Goal: Task Accomplishment & Management: Manage account settings

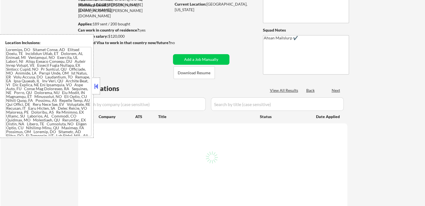
scroll to position [56, 0]
select select ""pending""
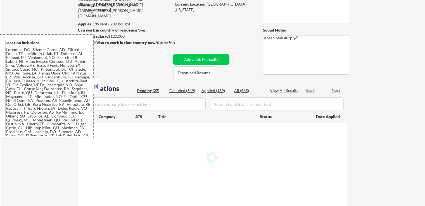
select select ""pending""
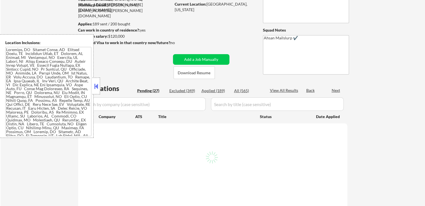
select select ""pending""
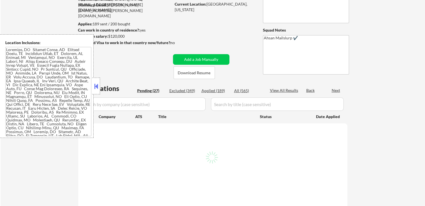
select select ""pending""
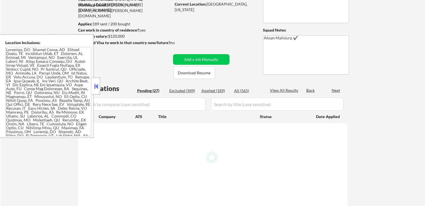
select select ""pending""
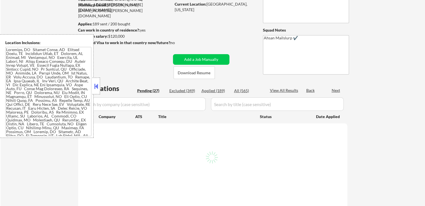
select select ""pending""
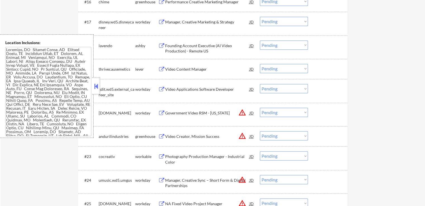
scroll to position [503, 0]
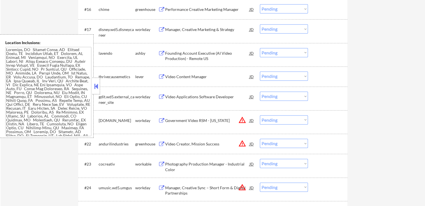
click at [161, 74] on div "Video Content Manager JD" at bounding box center [206, 77] width 96 height 10
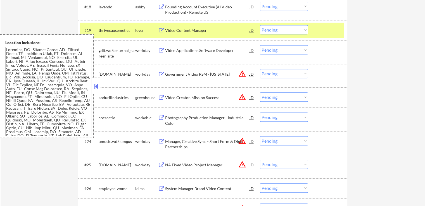
scroll to position [549, 0]
click at [285, 31] on select "Choose an option... Pending Applied Excluded (Questions) Excluded (Expired) Exc…" at bounding box center [284, 29] width 48 height 9
click at [260, 25] on select "Choose an option... Pending Applied Excluded (Questions) Excluded (Expired) Exc…" at bounding box center [284, 29] width 48 height 9
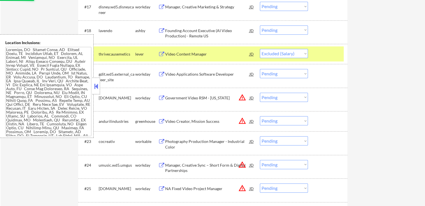
scroll to position [493, 0]
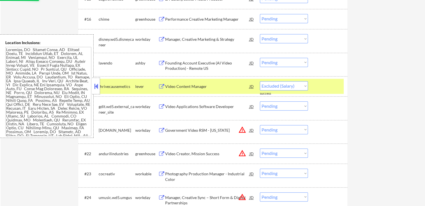
click at [163, 61] on button at bounding box center [161, 63] width 7 height 5
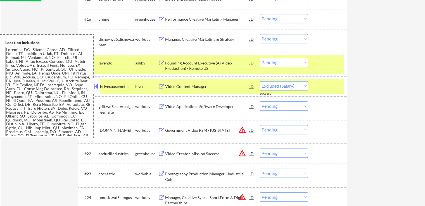
select select ""pending""
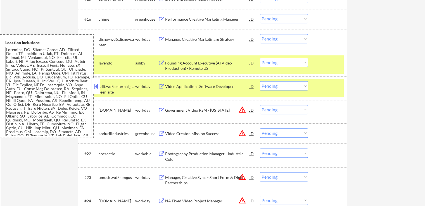
click at [286, 62] on select "Choose an option... Pending Applied Excluded (Questions) Excluded (Expired) Exc…" at bounding box center [284, 62] width 48 height 9
click at [260, 58] on select "Choose an option... Pending Applied Excluded (Questions) Excluded (Expired) Exc…" at bounding box center [284, 62] width 48 height 9
select select ""pending""
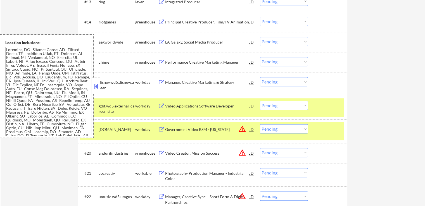
scroll to position [437, 0]
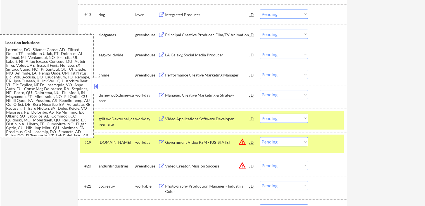
click at [163, 74] on button at bounding box center [161, 75] width 7 height 5
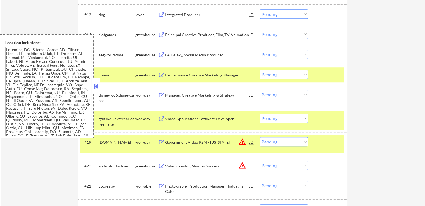
click at [274, 76] on select "Choose an option... Pending Applied Excluded (Questions) Excluded (Expired) Exc…" at bounding box center [284, 74] width 48 height 9
click at [260, 70] on select "Choose an option... Pending Applied Excluded (Questions) Excluded (Expired) Exc…" at bounding box center [284, 74] width 48 height 9
select select ""pending""
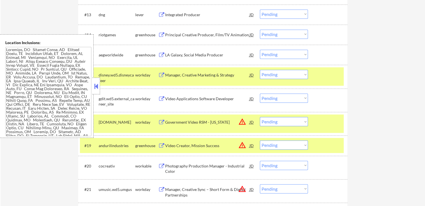
scroll to position [409, 0]
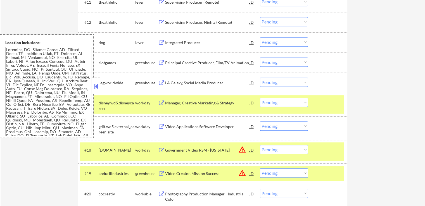
click at [160, 82] on button at bounding box center [161, 82] width 7 height 5
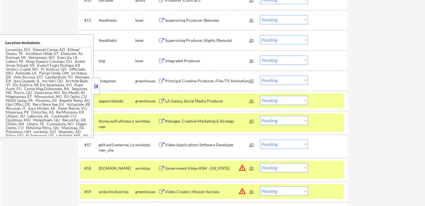
scroll to position [381, 0]
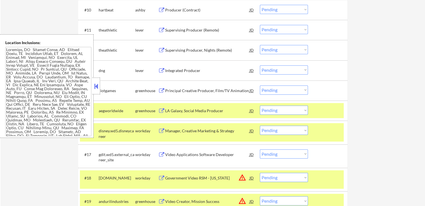
click at [163, 92] on button at bounding box center [161, 90] width 7 height 5
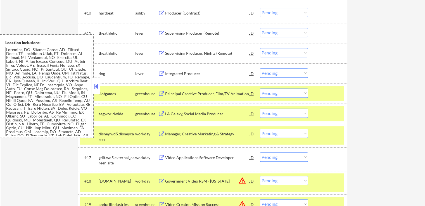
scroll to position [345, 0]
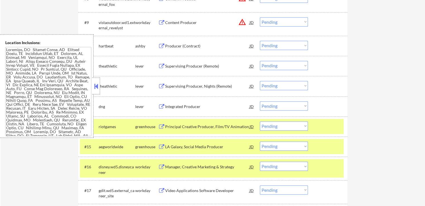
click at [160, 106] on button at bounding box center [161, 106] width 7 height 5
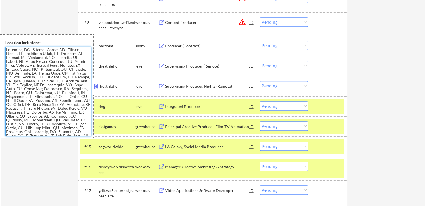
click at [275, 105] on select "Choose an option... Pending Applied Excluded (Questions) Excluded (Expired) Exc…" at bounding box center [284, 105] width 48 height 9
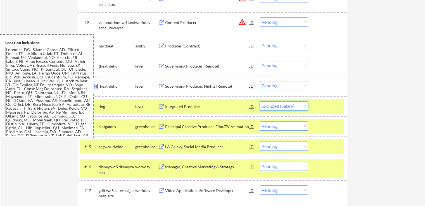
click at [260, 101] on select "Choose an option... Pending Applied Excluded (Questions) Excluded (Expired) Exc…" at bounding box center [284, 105] width 48 height 9
click at [161, 87] on button at bounding box center [161, 86] width 7 height 5
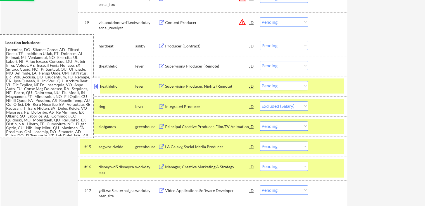
select select ""pending""
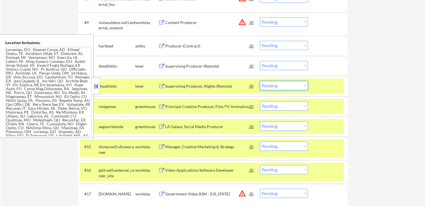
click at [286, 85] on select "Choose an option... Pending Applied Excluded (Questions) Excluded (Expired) Exc…" at bounding box center [284, 85] width 48 height 9
click at [260, 81] on select "Choose an option... Pending Applied Excluded (Questions) Excluded (Expired) Exc…" at bounding box center [284, 85] width 48 height 9
click at [160, 66] on button at bounding box center [161, 66] width 7 height 5
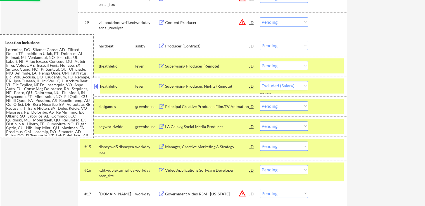
select select ""pending""
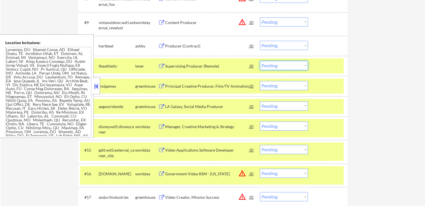
click at [282, 64] on select "Choose an option... Pending Applied Excluded (Questions) Excluded (Expired) Exc…" at bounding box center [284, 65] width 48 height 9
click at [260, 61] on select "Choose an option... Pending Applied Excluded (Questions) Excluded (Expired) Exc…" at bounding box center [284, 65] width 48 height 9
select select ""pending""
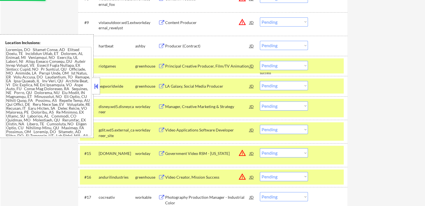
click at [163, 44] on button at bounding box center [161, 46] width 7 height 5
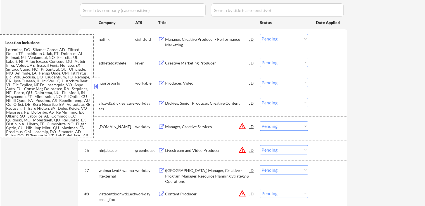
scroll to position [150, 0]
click at [157, 63] on div "lever" at bounding box center [146, 64] width 23 height 6
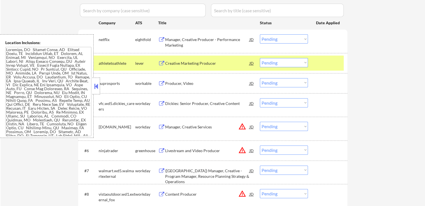
click at [161, 72] on div "#2 athletetoathlete lever Creative Marketing Producer [PERSON_NAME] an option..…" at bounding box center [212, 63] width 269 height 20
click at [161, 64] on button at bounding box center [161, 63] width 7 height 5
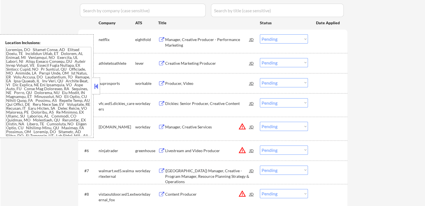
scroll to position [146, 0]
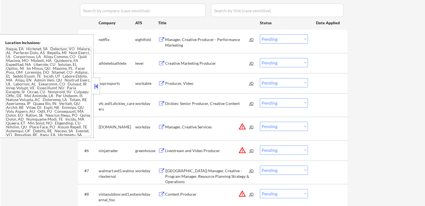
click at [283, 36] on select "Choose an option... Pending Applied Excluded (Questions) Excluded (Expired) Exc…" at bounding box center [284, 38] width 48 height 9
drag, startPoint x: 378, startPoint y: 73, endPoint x: 330, endPoint y: 66, distance: 48.0
click at [377, 73] on div "← Return to /applysquad Mailslurp Inbox Job Search Builder [PERSON_NAME] User E…" at bounding box center [213, 198] width 424 height 650
drag, startPoint x: 303, startPoint y: 63, endPoint x: 301, endPoint y: 66, distance: 3.4
click at [303, 63] on select "Choose an option... Pending Applied Excluded (Questions) Excluded (Expired) Exc…" at bounding box center [284, 62] width 48 height 9
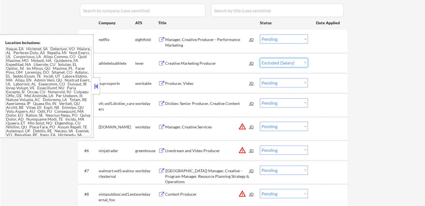
click at [260, 58] on select "Choose an option... Pending Applied Excluded (Questions) Excluded (Expired) Exc…" at bounding box center [284, 62] width 48 height 9
select select ""pending""
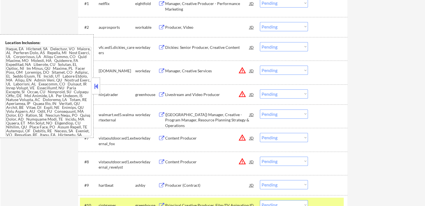
scroll to position [150, 0]
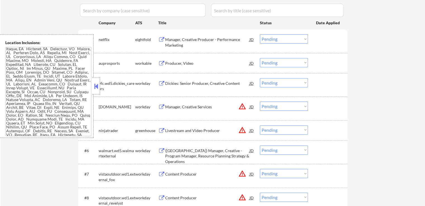
click at [159, 151] on button at bounding box center [161, 150] width 7 height 5
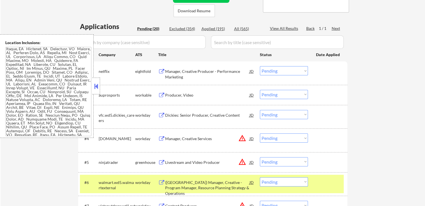
scroll to position [94, 0]
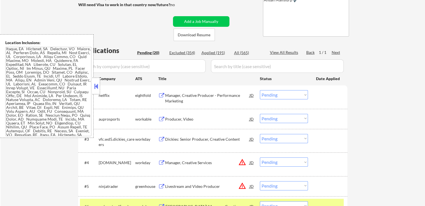
drag, startPoint x: 206, startPoint y: 50, endPoint x: 362, endPoint y: 56, distance: 156.5
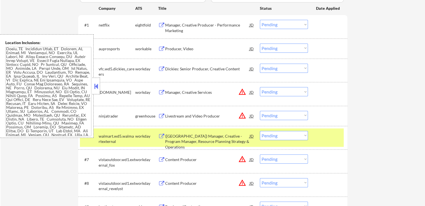
scroll to position [178, 0]
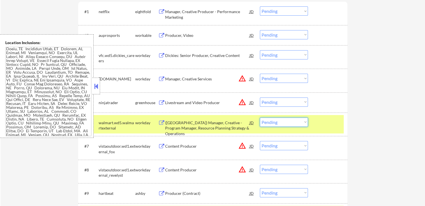
click at [279, 125] on select "Choose an option... Pending Applied Excluded (Questions) Excluded (Expired) Exc…" at bounding box center [284, 122] width 48 height 9
click at [260, 118] on select "Choose an option... Pending Applied Excluded (Questions) Excluded (Expired) Exc…" at bounding box center [284, 122] width 48 height 9
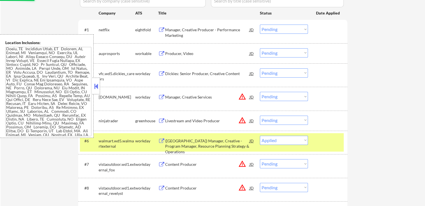
scroll to position [150, 0]
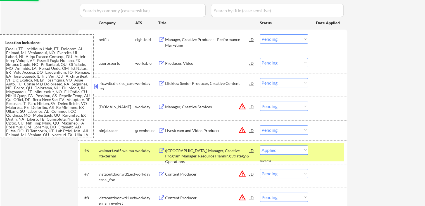
click at [158, 83] on button at bounding box center [161, 83] width 7 height 5
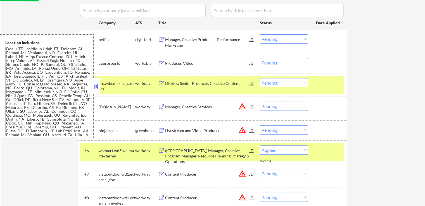
select select ""pending""
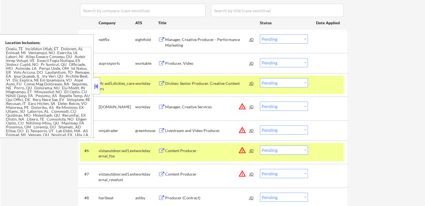
click at [162, 63] on button at bounding box center [161, 63] width 7 height 5
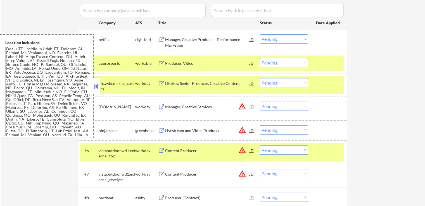
click at [284, 63] on select "Choose an option... Pending Applied Excluded (Questions) Excluded (Expired) Exc…" at bounding box center [284, 62] width 48 height 9
click at [260, 58] on select "Choose an option... Pending Applied Excluded (Questions) Excluded (Expired) Exc…" at bounding box center [284, 62] width 48 height 9
select select ""pending""
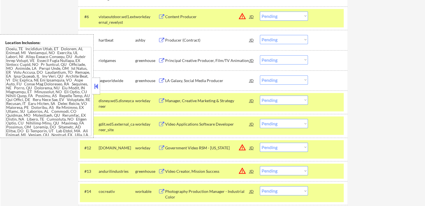
scroll to position [317, 0]
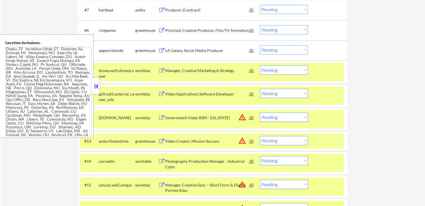
click at [161, 69] on button at bounding box center [161, 70] width 7 height 5
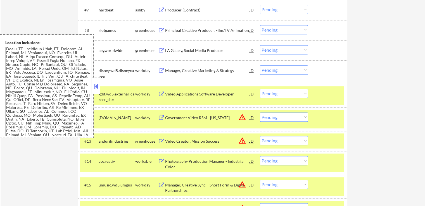
scroll to position [126, 0]
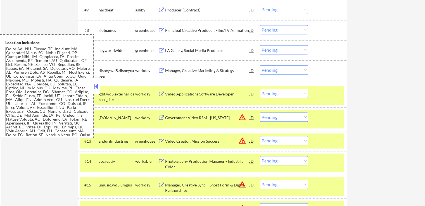
click at [280, 69] on select "Choose an option... Pending Applied Excluded (Questions) Excluded (Expired) Exc…" at bounding box center [284, 69] width 48 height 9
click at [260, 65] on select "Choose an option... Pending Applied Excluded (Questions) Excluded (Expired) Exc…" at bounding box center [284, 69] width 48 height 9
click at [164, 92] on button at bounding box center [161, 94] width 7 height 5
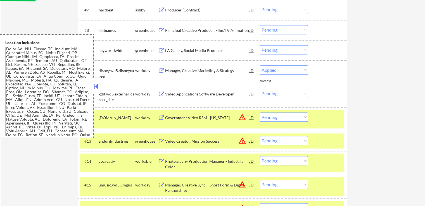
select select ""pending""
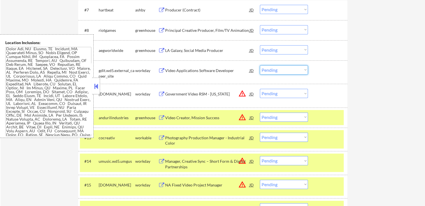
click at [288, 70] on select "Choose an option... Pending Applied Excluded (Questions) Excluded (Expired) Exc…" at bounding box center [284, 69] width 48 height 9
click at [260, 65] on select "Choose an option... Pending Applied Excluded (Questions) Excluded (Expired) Exc…" at bounding box center [284, 69] width 48 height 9
select select ""pending""
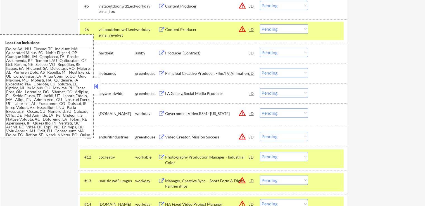
scroll to position [261, 0]
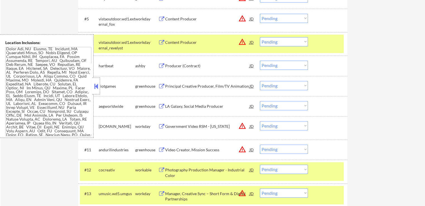
click at [162, 106] on button at bounding box center [161, 106] width 7 height 5
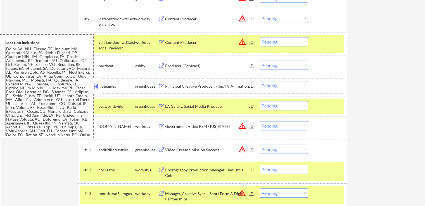
click at [158, 85] on div "#8 riotgames greenhouse Principal Creative Producer, Film/TV Animation JD warni…" at bounding box center [212, 86] width 264 height 10
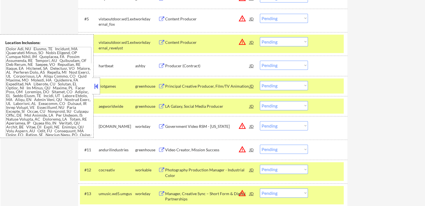
click at [163, 86] on button at bounding box center [161, 86] width 7 height 5
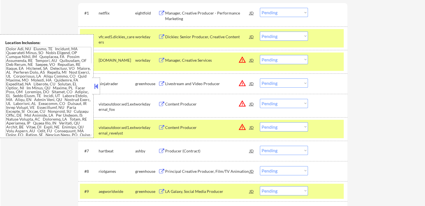
scroll to position [150, 0]
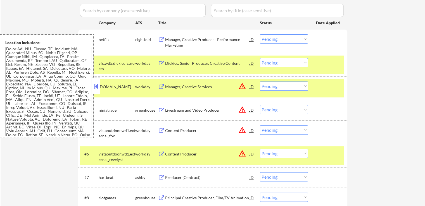
click at [161, 38] on button at bounding box center [161, 39] width 7 height 5
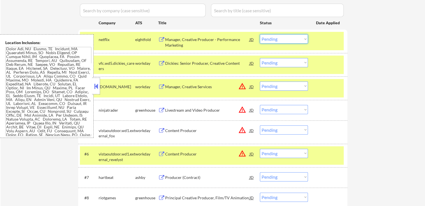
drag, startPoint x: 292, startPoint y: 40, endPoint x: 289, endPoint y: 43, distance: 3.8
click at [292, 40] on select "Choose an option... Pending Applied Excluded (Questions) Excluded (Expired) Exc…" at bounding box center [284, 38] width 48 height 9
click at [260, 34] on select "Choose an option... Pending Applied Excluded (Questions) Excluded (Expired) Exc…" at bounding box center [284, 38] width 48 height 9
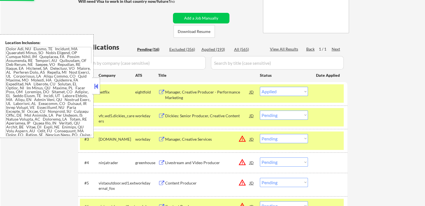
scroll to position [94, 0]
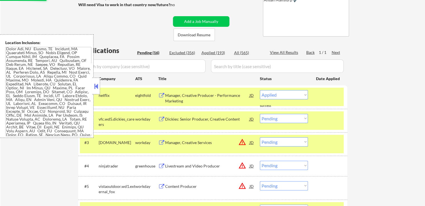
select select ""pending""
